Goal: Information Seeking & Learning: Find specific fact

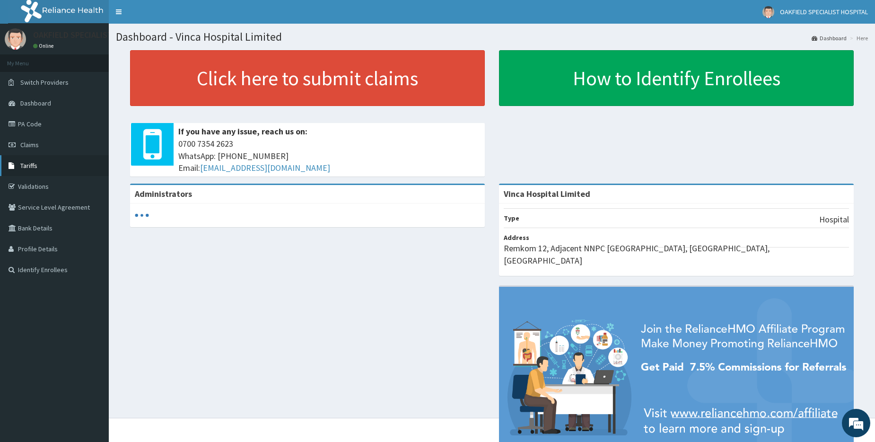
drag, startPoint x: 28, startPoint y: 173, endPoint x: 22, endPoint y: 171, distance: 6.4
click at [27, 172] on link "Tariffs" at bounding box center [54, 165] width 109 height 21
drag, startPoint x: 0, startPoint y: 0, endPoint x: 50, endPoint y: 126, distance: 135.4
click at [50, 126] on link "PA Code" at bounding box center [54, 124] width 109 height 21
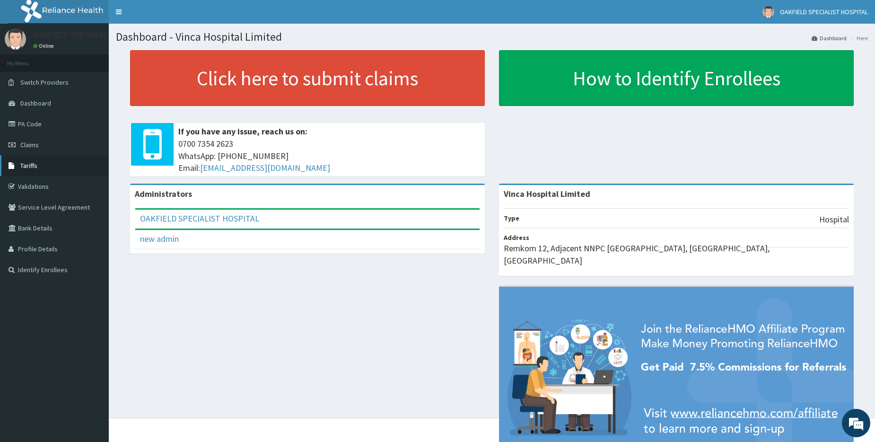
click at [32, 162] on span "Tariffs" at bounding box center [28, 165] width 17 height 9
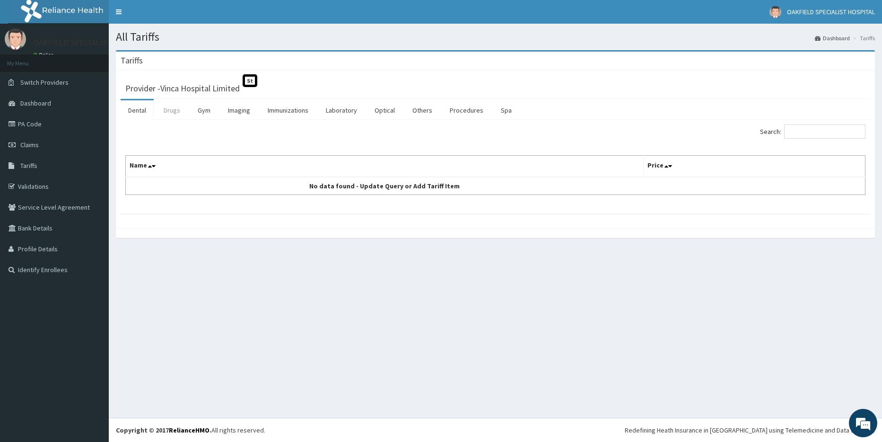
click at [170, 109] on link "Drugs" at bounding box center [172, 110] width 32 height 20
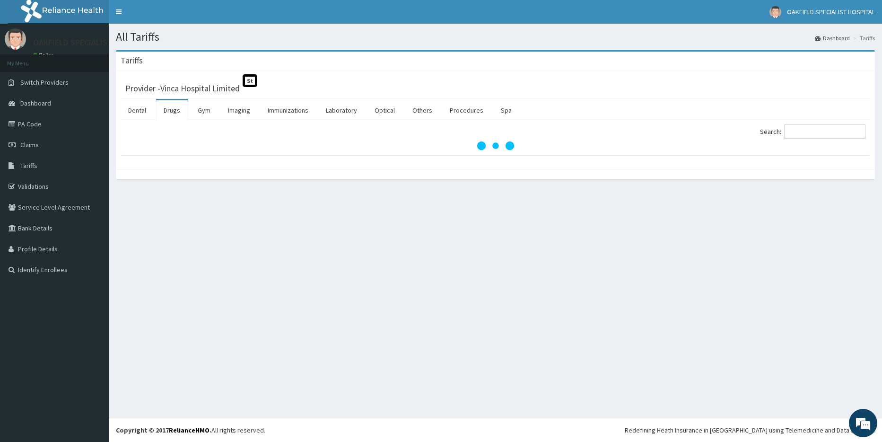
click at [807, 139] on div "Search:" at bounding box center [684, 132] width 363 height 17
click at [810, 134] on input "Search:" at bounding box center [824, 131] width 81 height 14
paste input "Ceftriaxone"
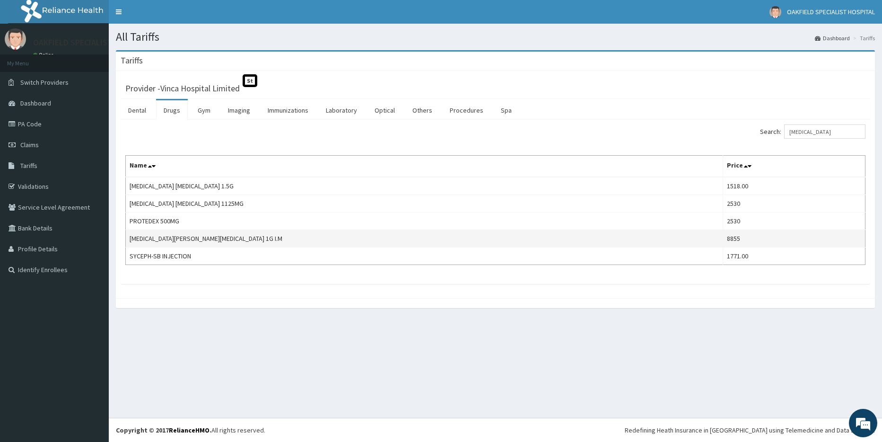
click at [151, 241] on td "ROCEPHIN CEFTRIAXONE 1G I.M" at bounding box center [424, 239] width 597 height 18
copy td "ROCEPHIN CEFTRIAXONE 1G I.M"
click at [814, 132] on input "Ceftriaxone" at bounding box center [824, 131] width 81 height 14
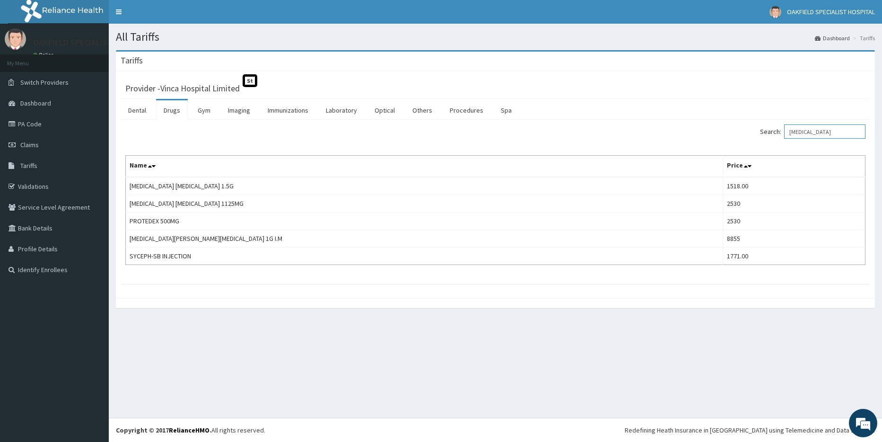
click at [814, 132] on input "Ceftriaxone" at bounding box center [824, 131] width 81 height 14
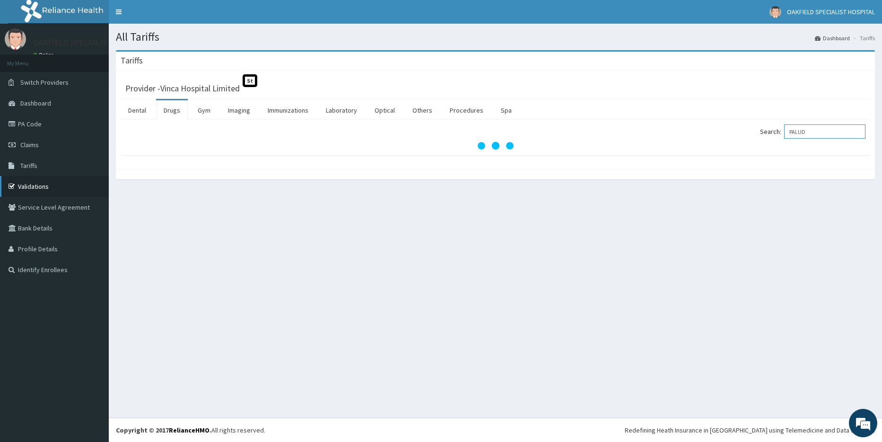
type input "PALUD"
